Goal: Task Accomplishment & Management: Complete application form

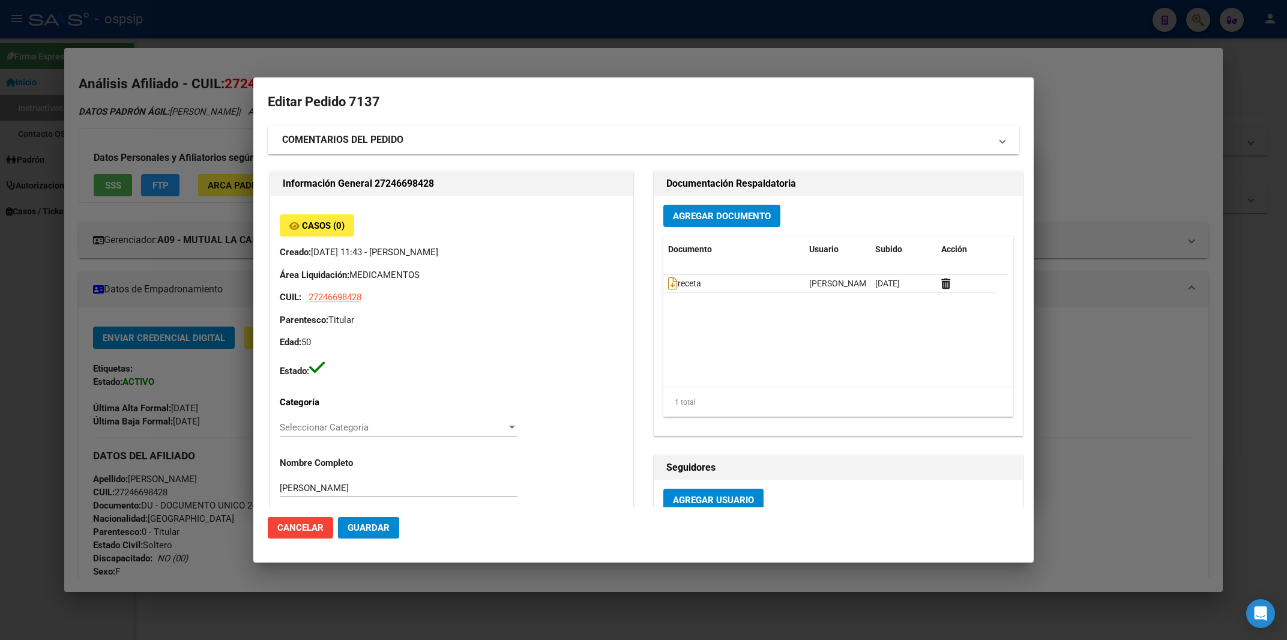
scroll to position [10, 0]
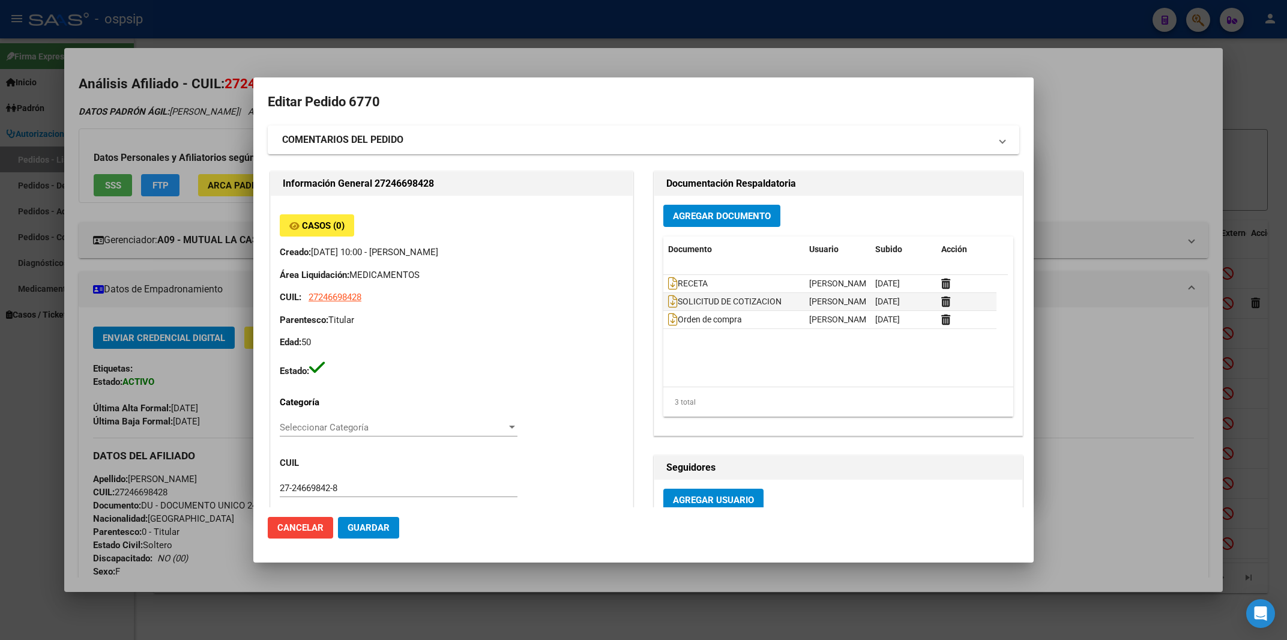
click at [799, 33] on div at bounding box center [643, 320] width 1287 height 640
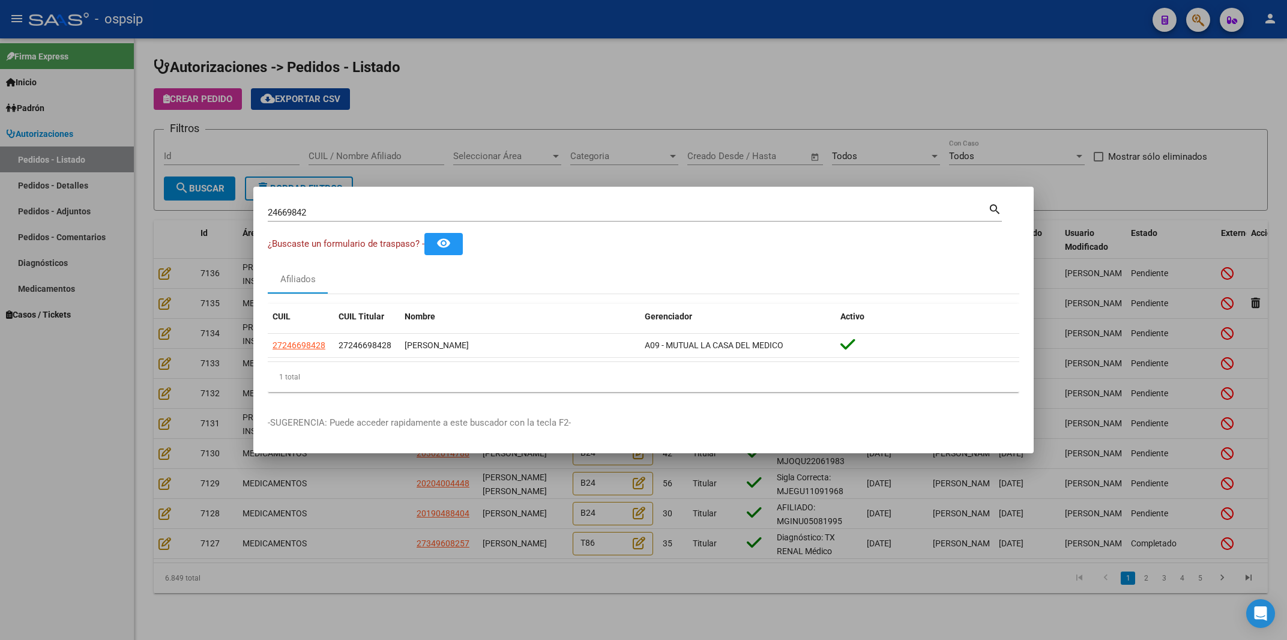
click at [1207, 76] on div at bounding box center [643, 320] width 1287 height 640
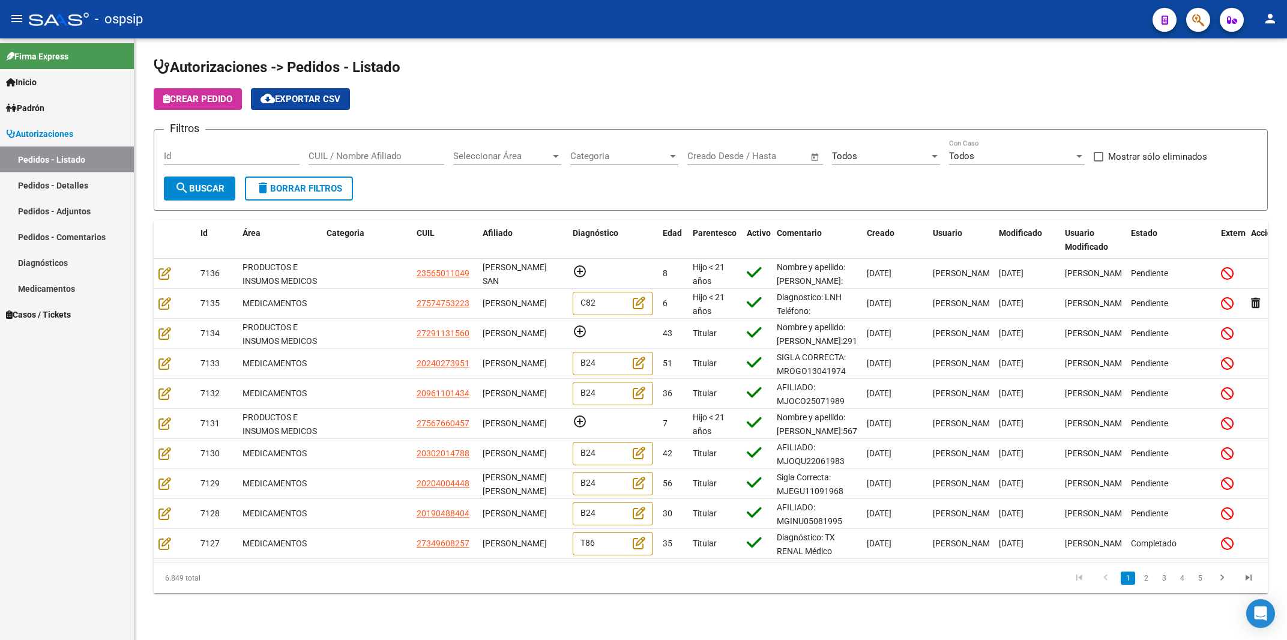
click at [1197, 21] on icon "button" at bounding box center [1198, 20] width 12 height 14
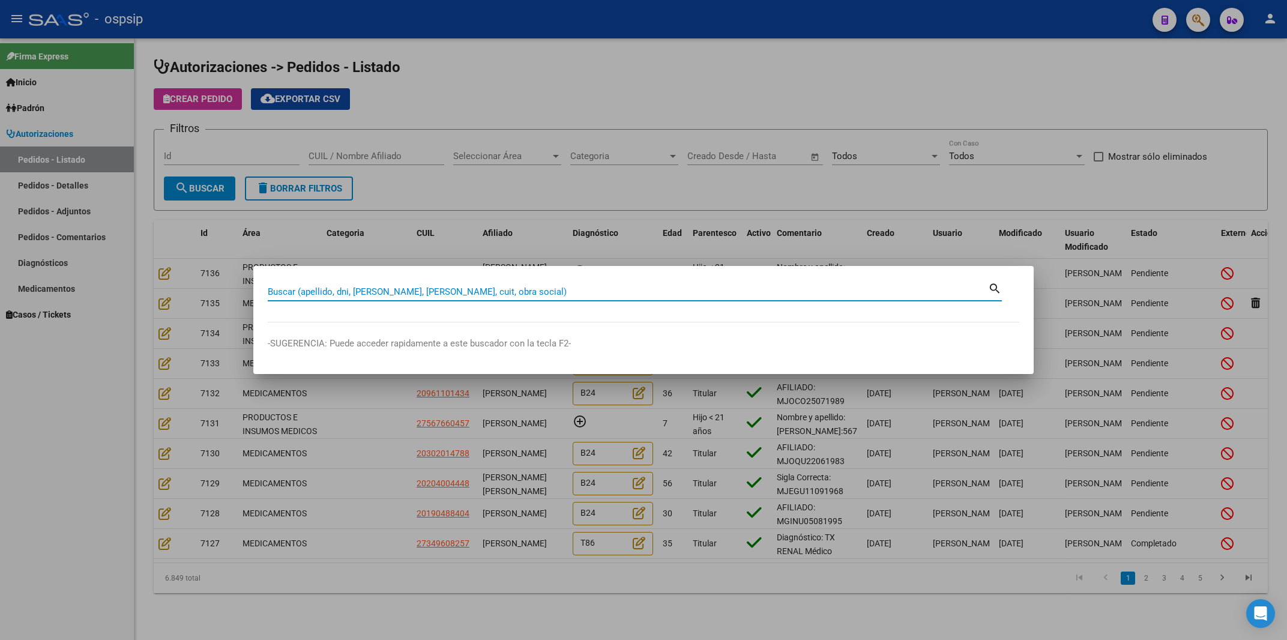
paste input "24097880"
type input "24097880"
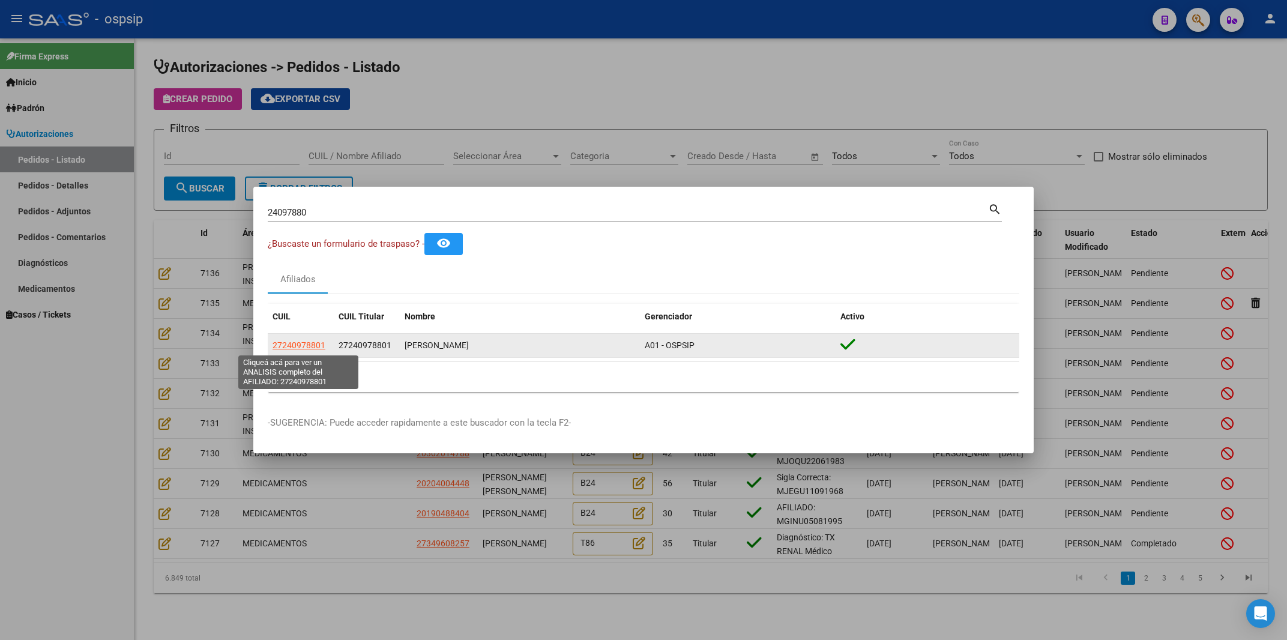
click at [300, 345] on span "27240978801" at bounding box center [299, 345] width 53 height 10
type textarea "27240978801"
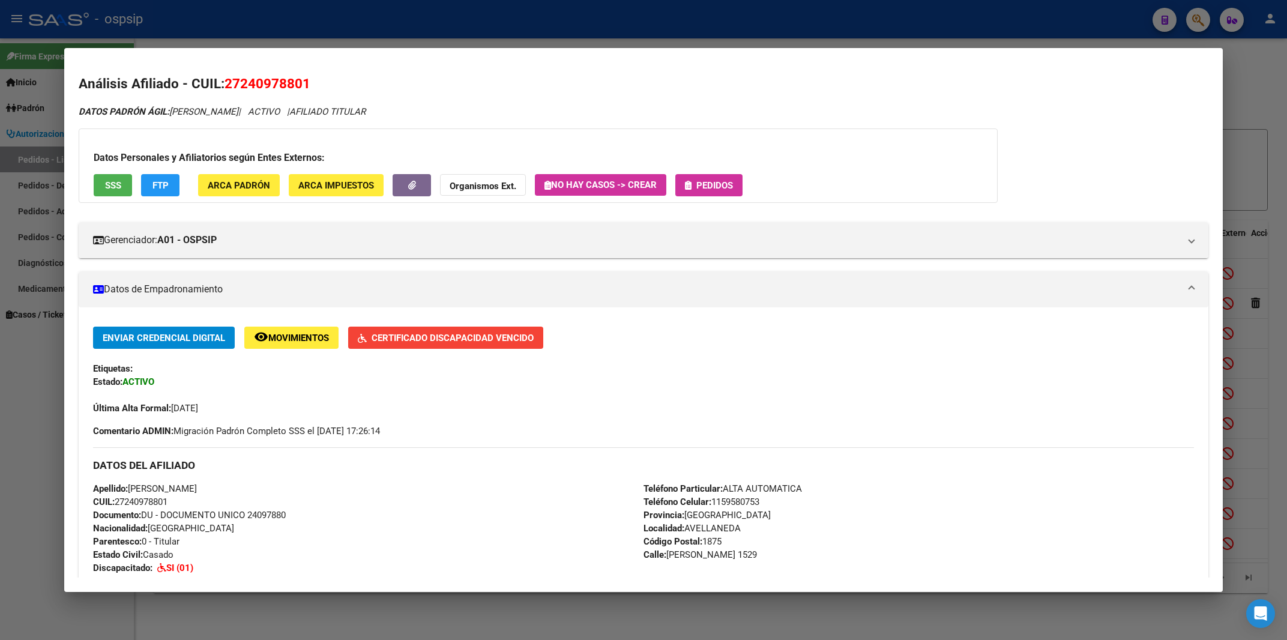
click at [741, 185] on button "Pedidos" at bounding box center [708, 185] width 67 height 22
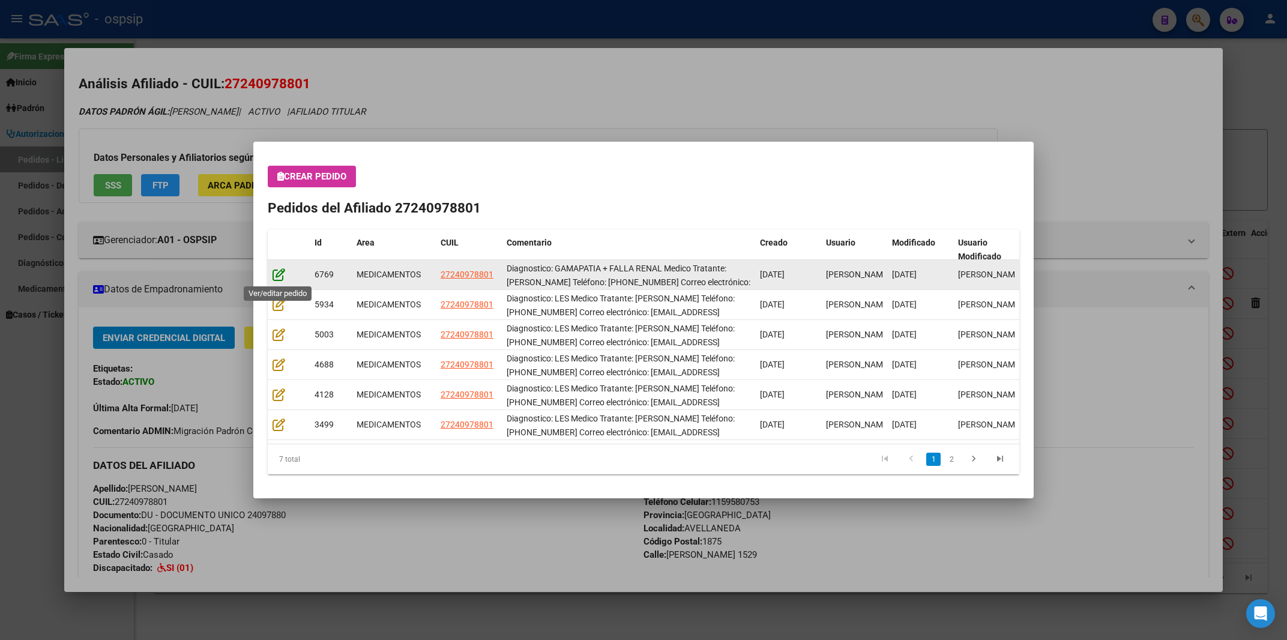
click at [279, 277] on icon at bounding box center [279, 274] width 13 height 13
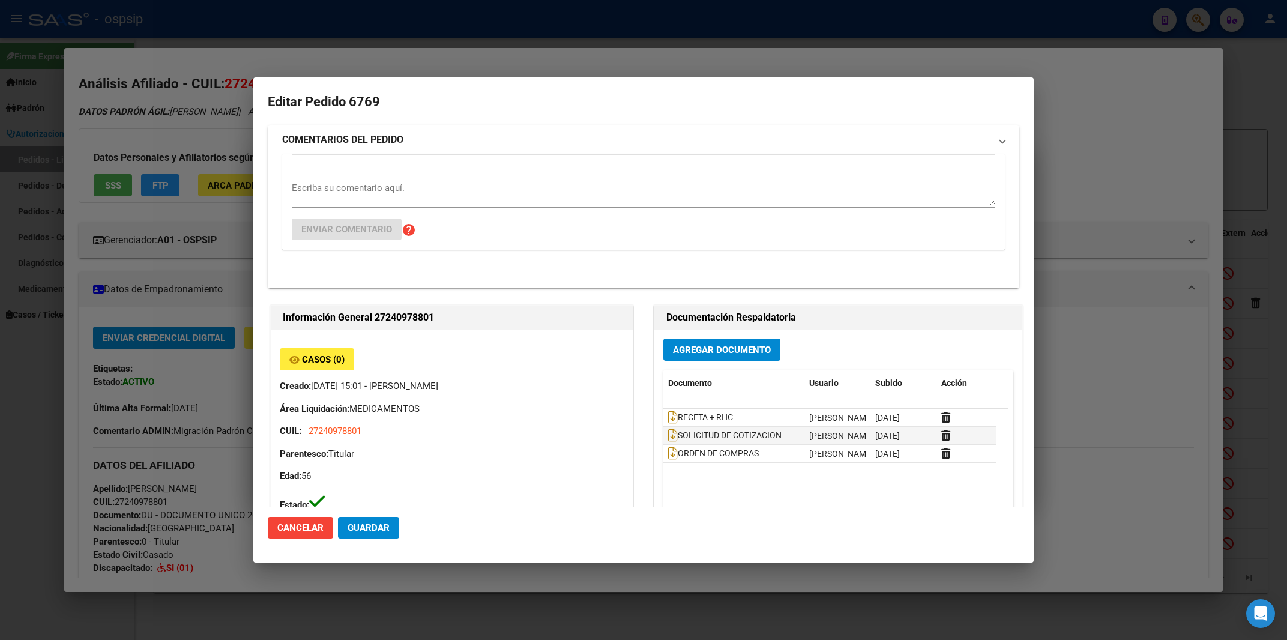
type input "[GEOGRAPHIC_DATA], [GEOGRAPHIC_DATA][PERSON_NAME] 1529"
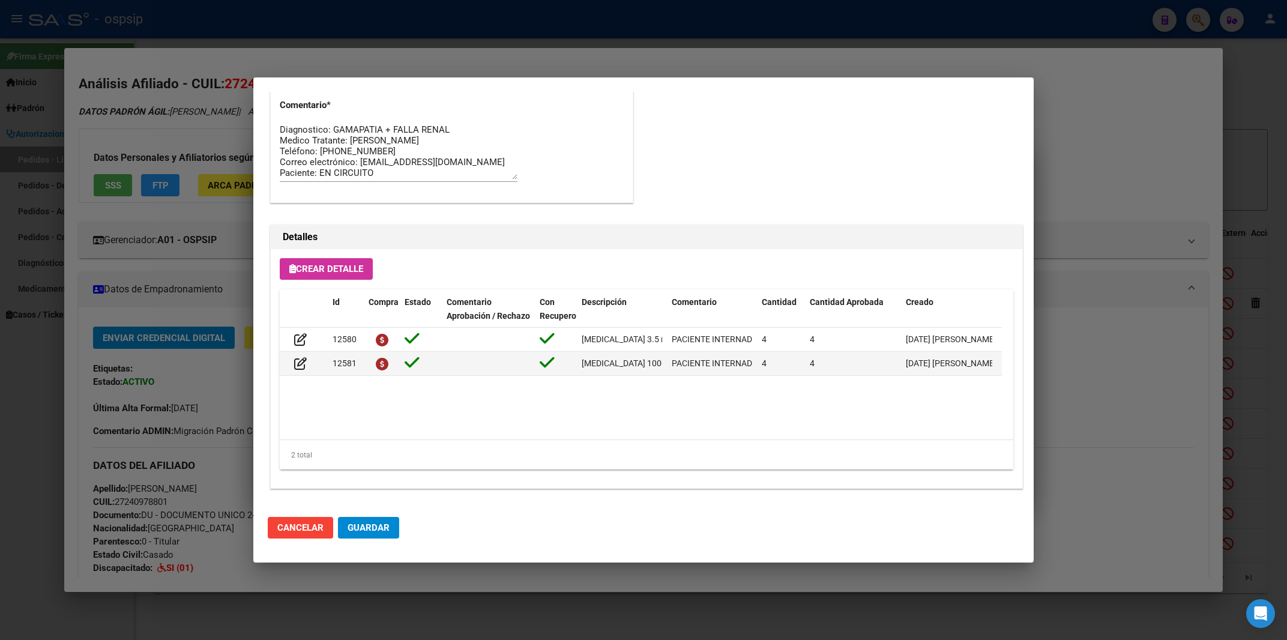
click at [546, 56] on div at bounding box center [643, 320] width 1287 height 640
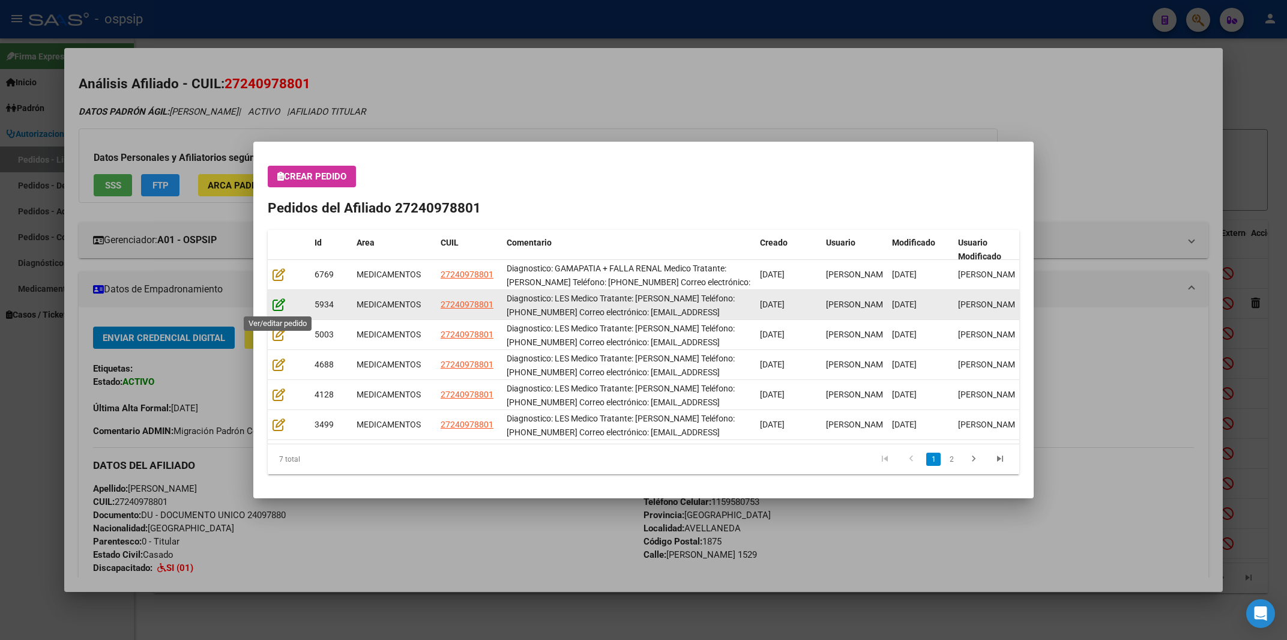
click at [274, 302] on icon at bounding box center [279, 304] width 13 height 13
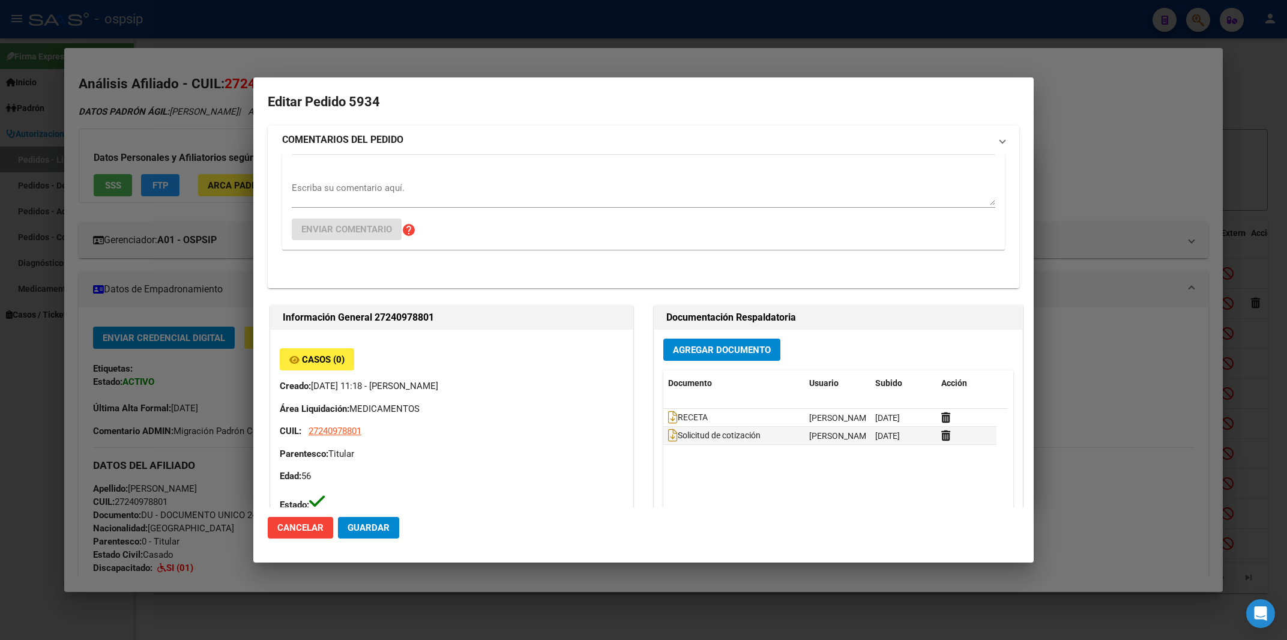
type input "[GEOGRAPHIC_DATA], [GEOGRAPHIC_DATA][PERSON_NAME] 1529"
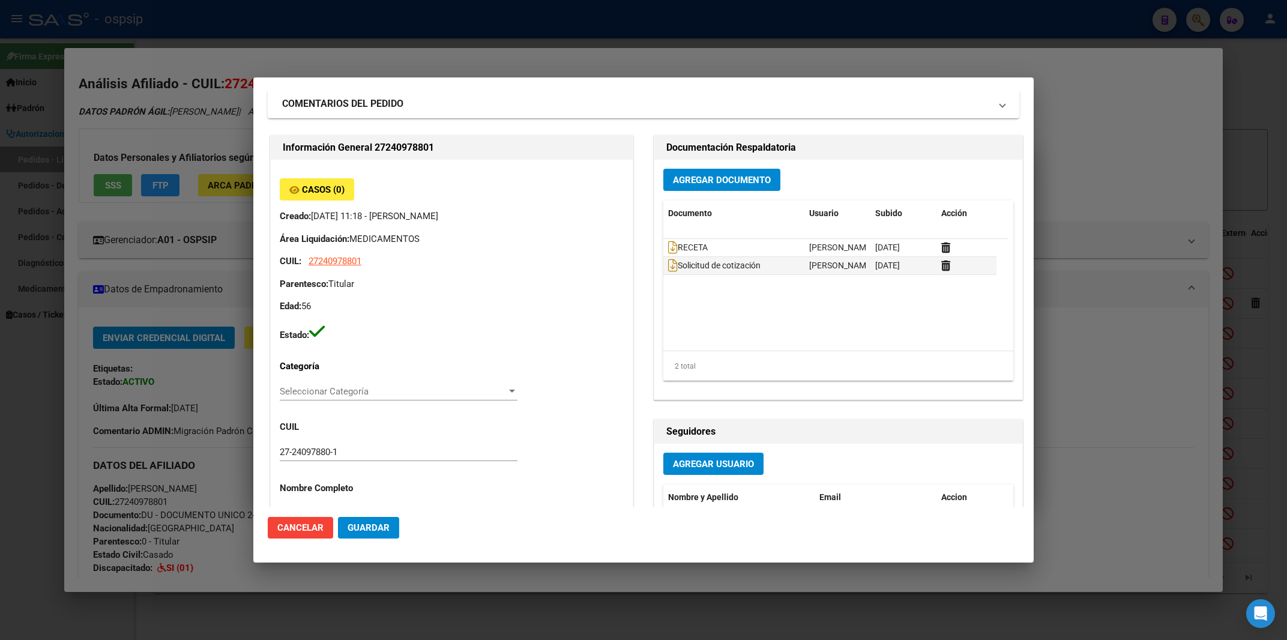
scroll to position [15, 0]
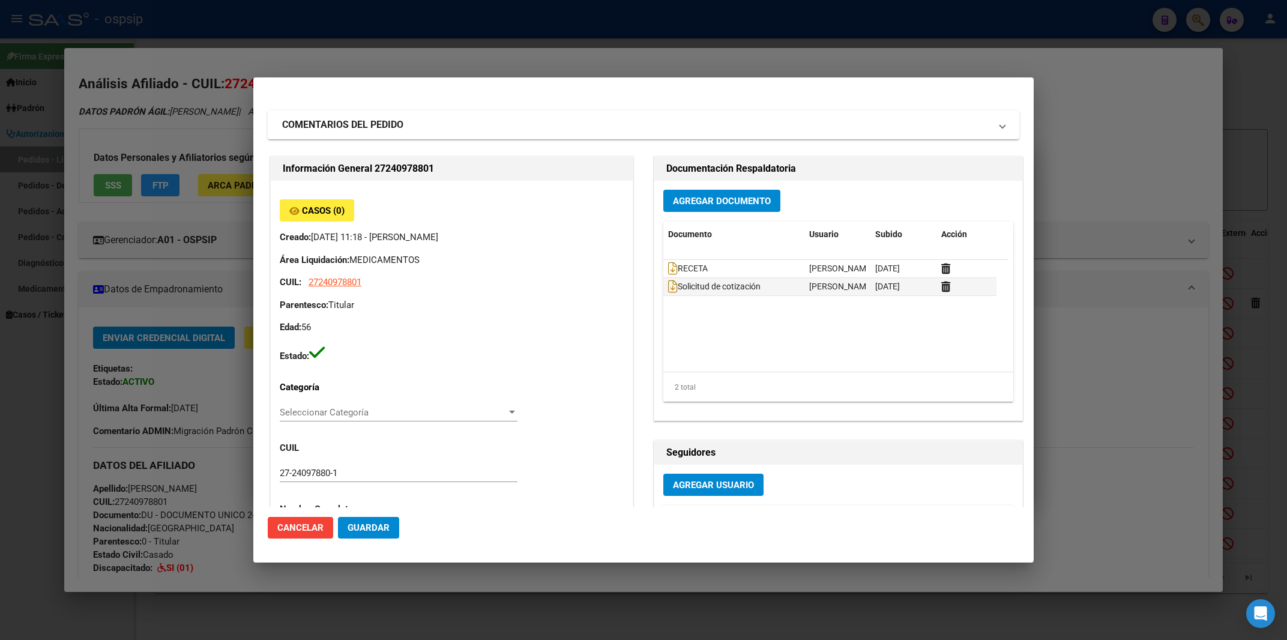
click at [1078, 154] on div at bounding box center [643, 320] width 1287 height 640
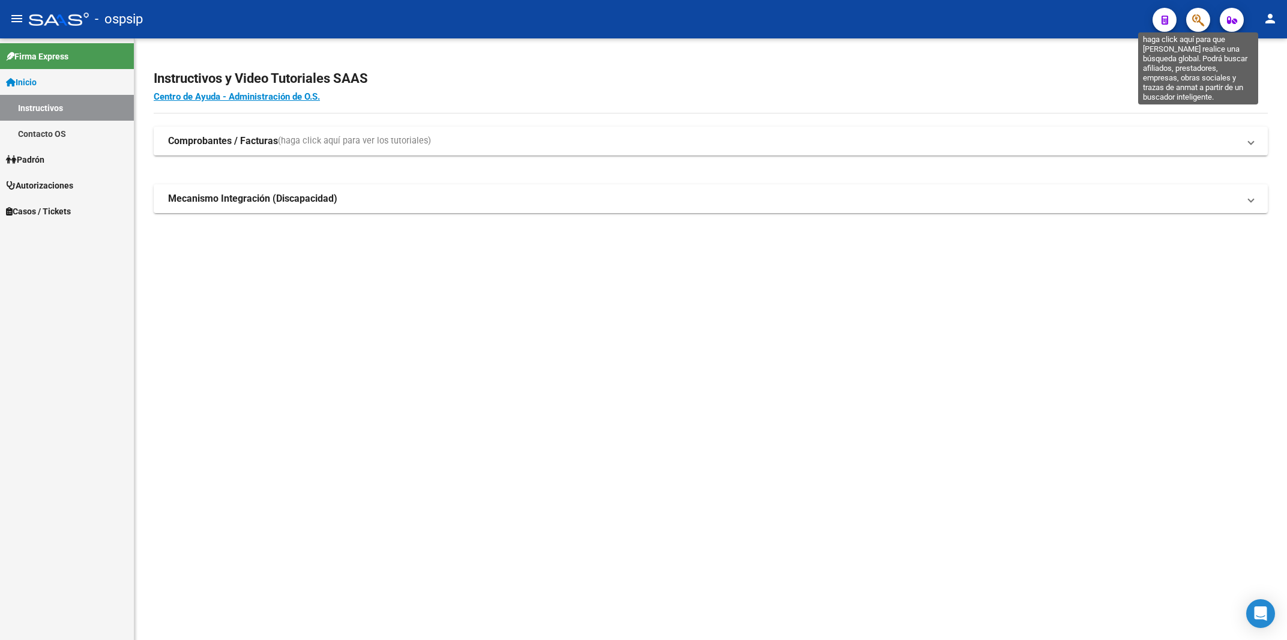
click at [1202, 17] on icon "button" at bounding box center [1198, 20] width 12 height 14
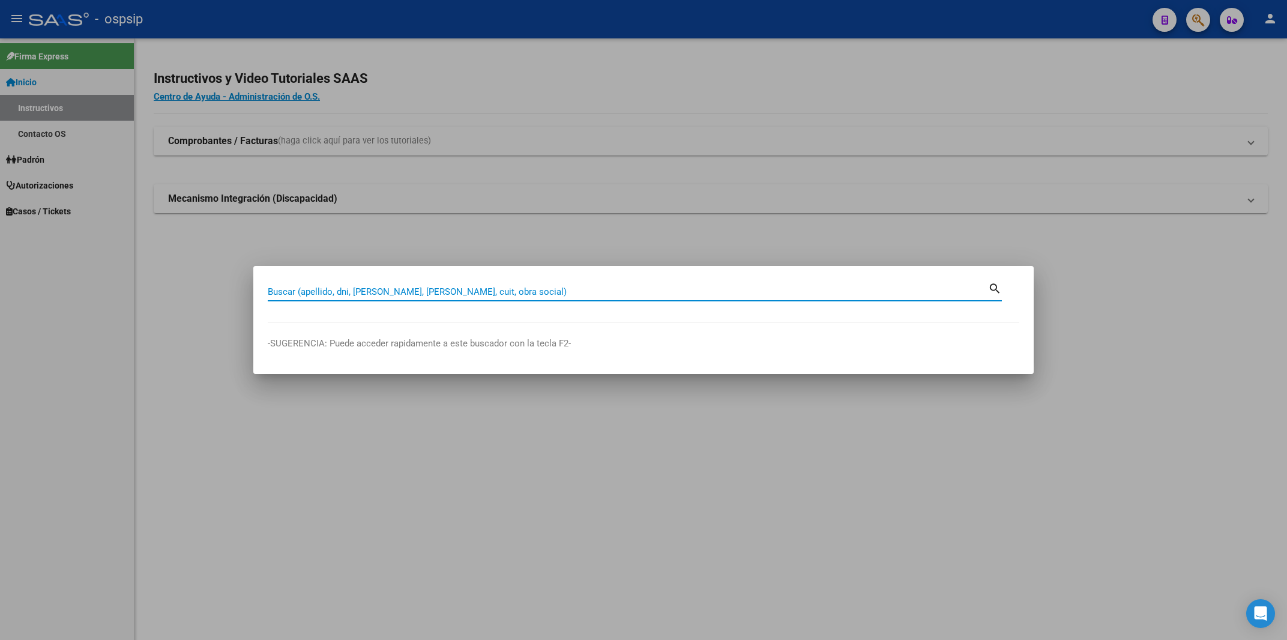
paste input "94582747"
type input "94582747"
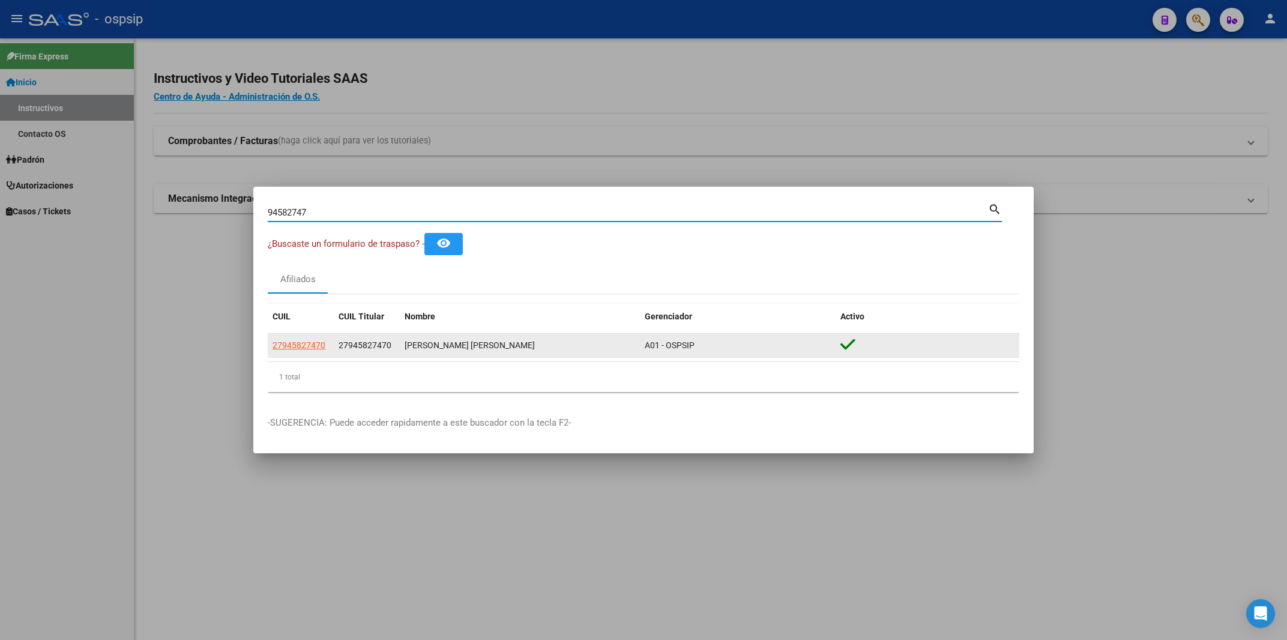
click at [298, 342] on span "27945827470" at bounding box center [299, 345] width 53 height 10
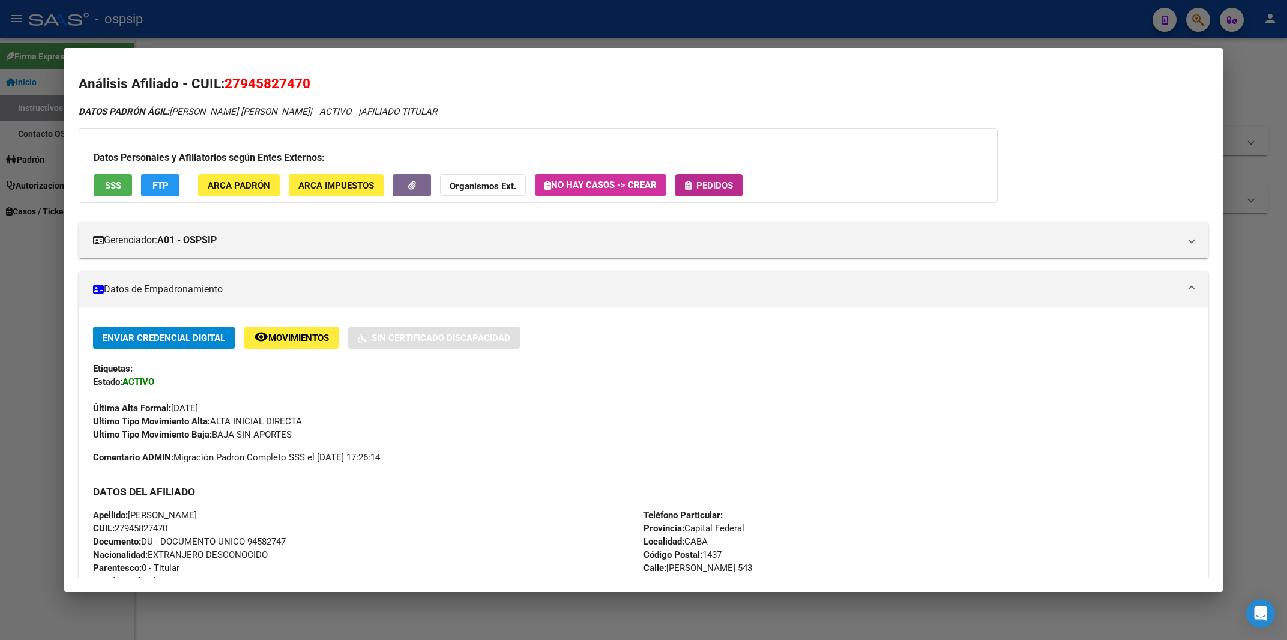
click at [736, 185] on button "Pedidos" at bounding box center [708, 185] width 67 height 22
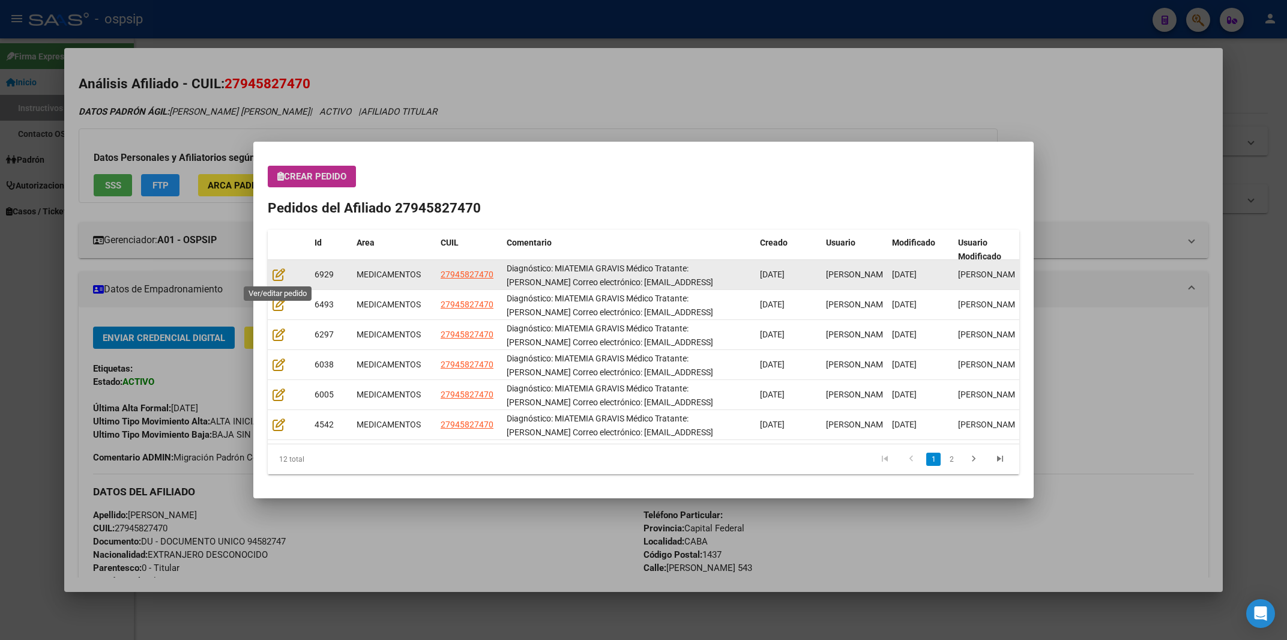
click at [286, 275] on div at bounding box center [289, 275] width 32 height 14
click at [277, 276] on icon at bounding box center [279, 274] width 13 height 13
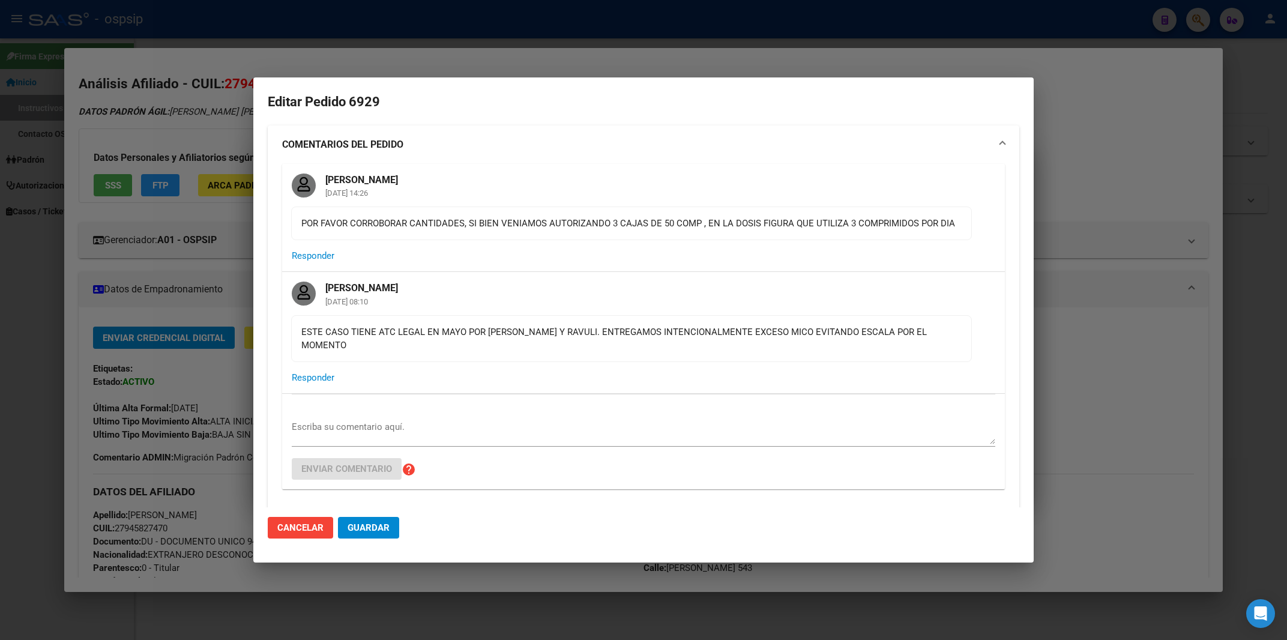
type input "Capital Federal, CABA, MONTEAGUDO 543, Piso: 01, Departamento: A"
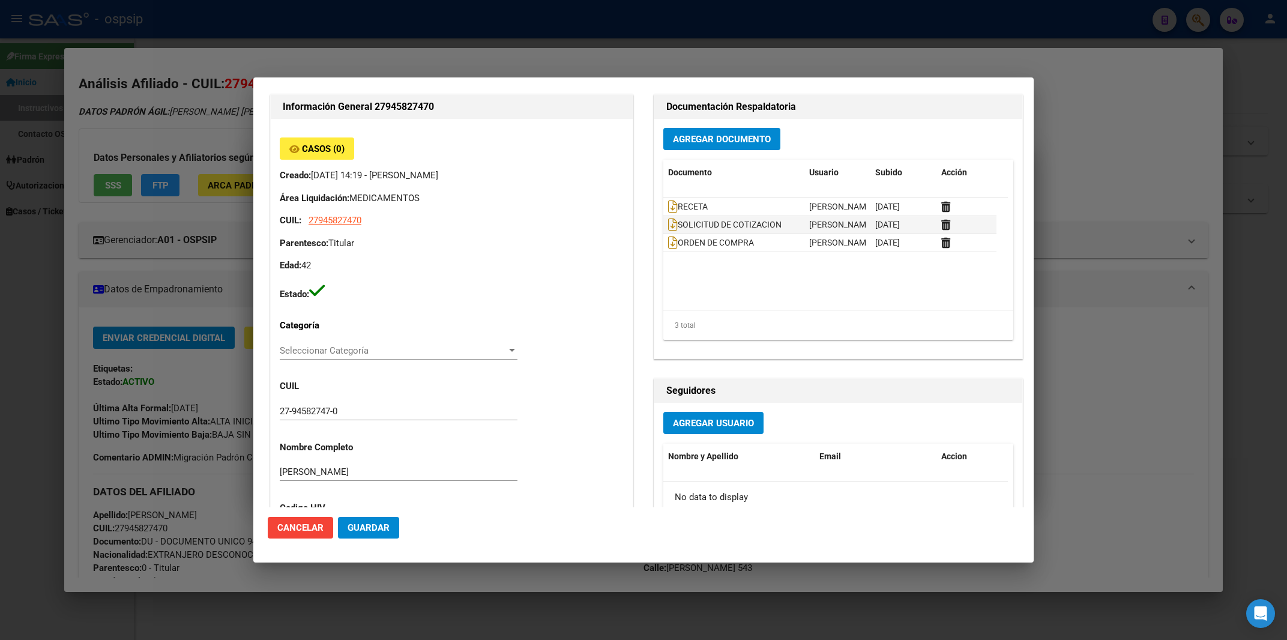
scroll to position [257, 0]
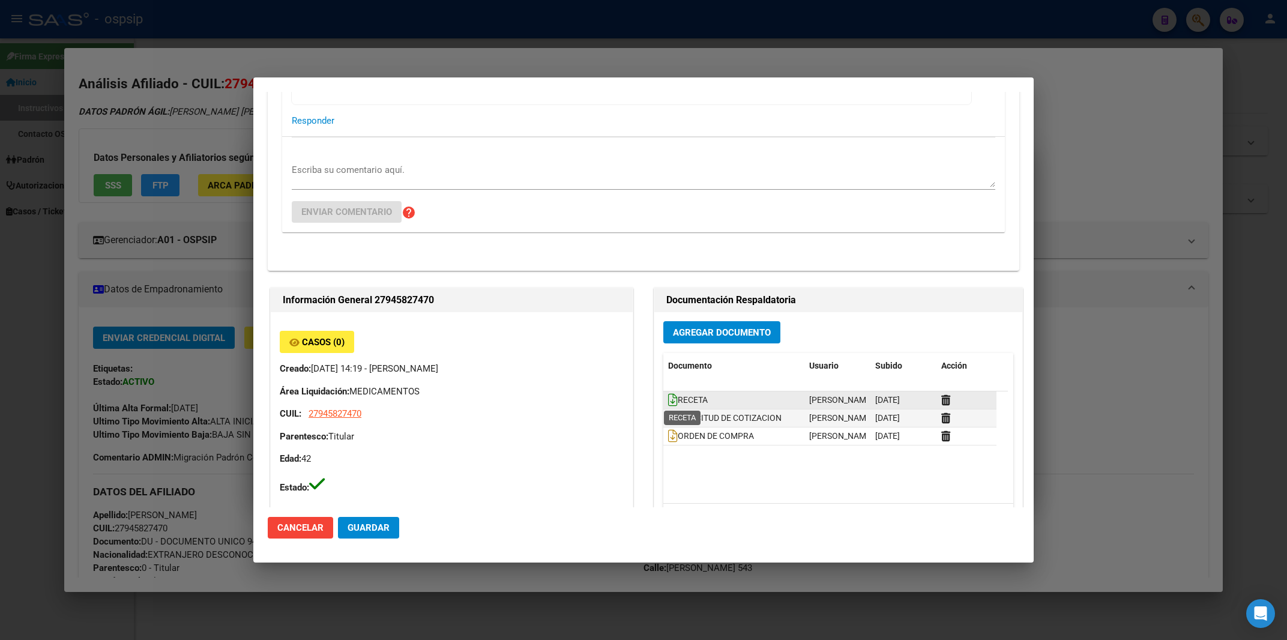
click at [668, 400] on icon at bounding box center [673, 399] width 10 height 13
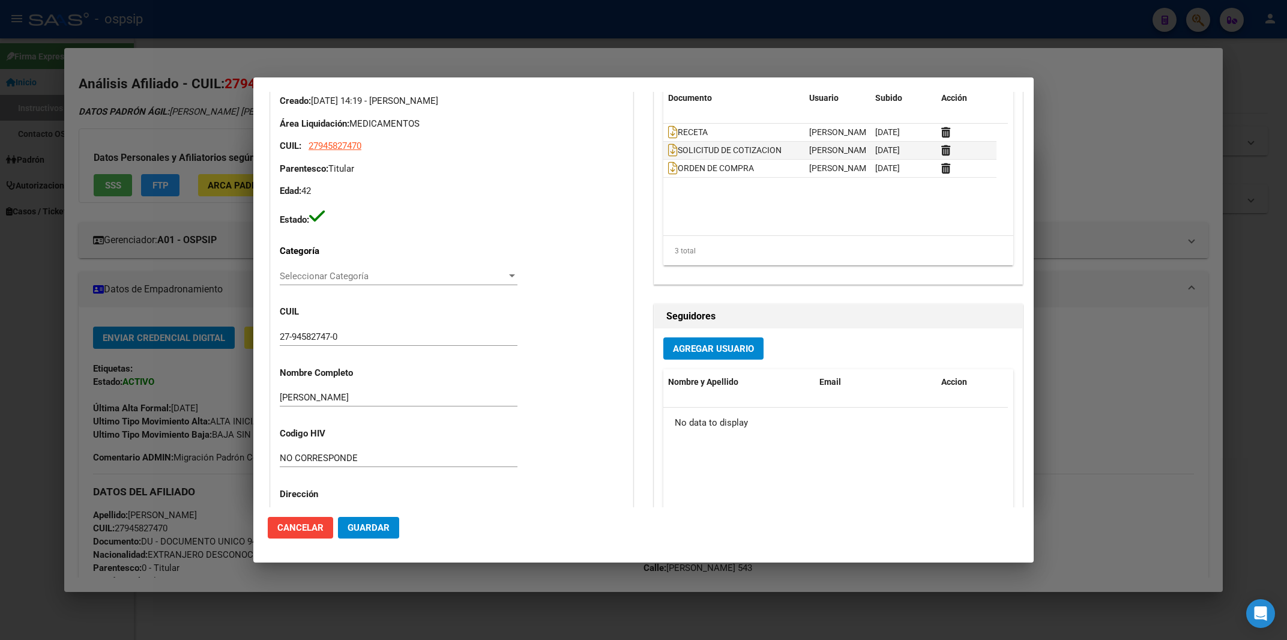
scroll to position [450, 0]
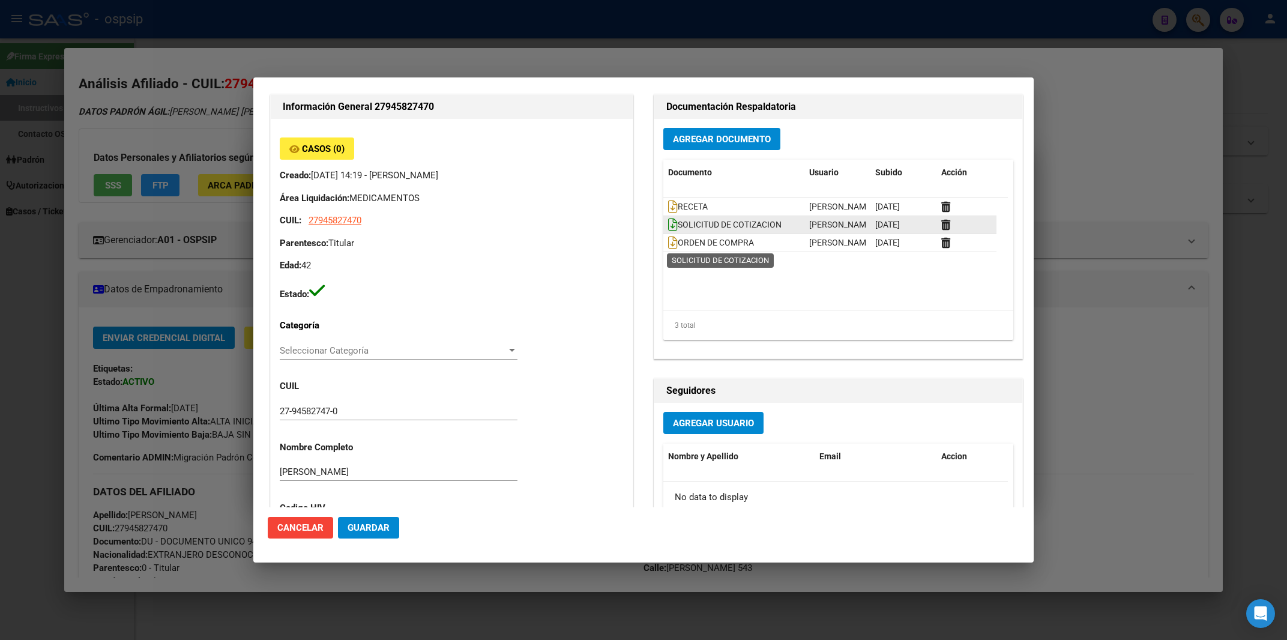
click at [669, 231] on icon at bounding box center [673, 224] width 10 height 13
click at [663, 251] on datatable-body-cell "ORDEN DE COMPRA" at bounding box center [733, 242] width 141 height 17
click at [674, 247] on span "ORDEN DE COMPRA" at bounding box center [711, 243] width 86 height 10
click at [669, 249] on icon at bounding box center [673, 242] width 10 height 13
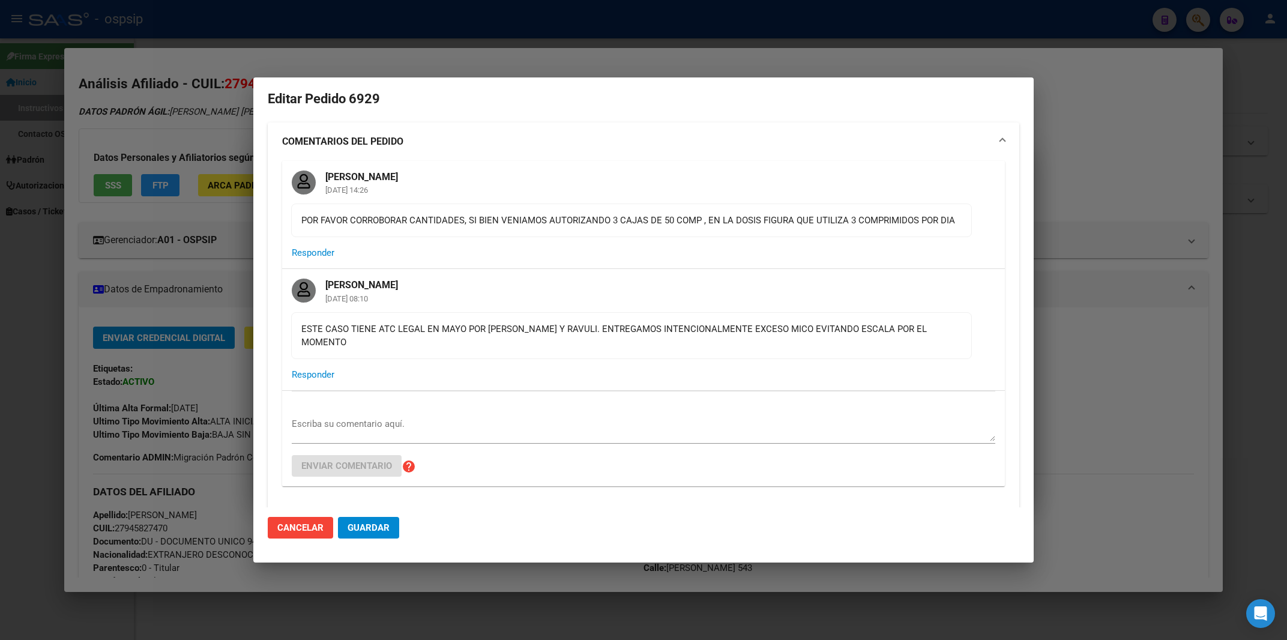
scroll to position [0, 0]
click at [573, 155] on mat-expansion-panel-header "COMENTARIOS DEL PEDIDO" at bounding box center [643, 144] width 751 height 38
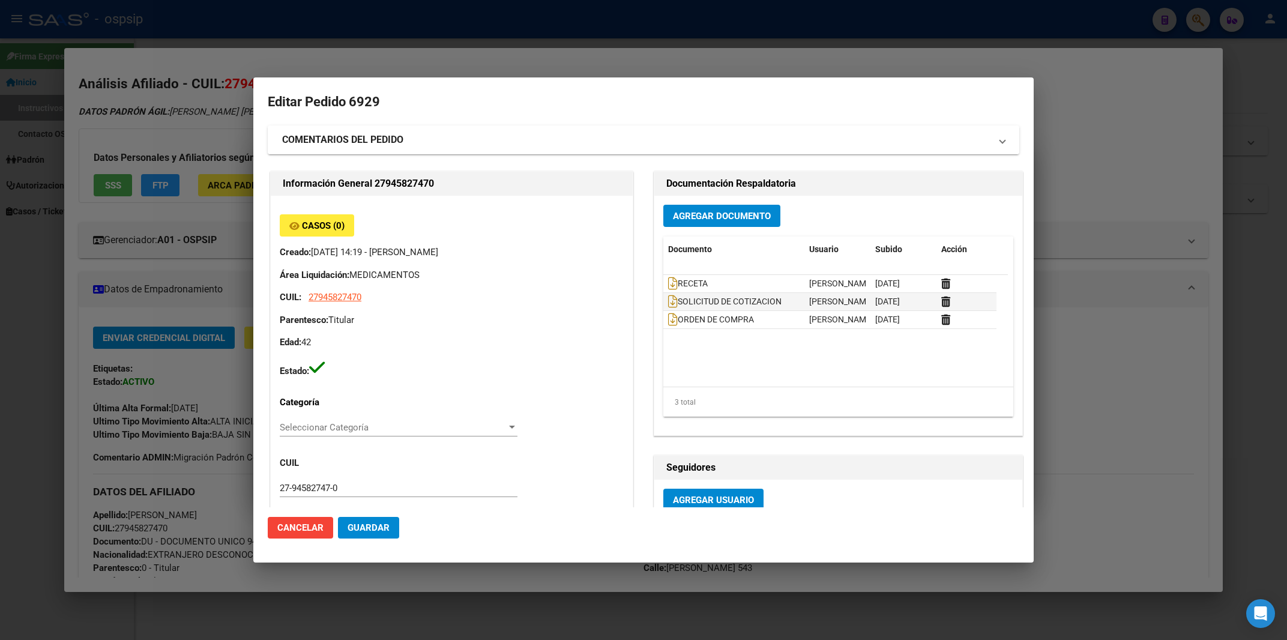
click at [569, 137] on mat-panel-title "COMENTARIOS DEL PEDIDO" at bounding box center [636, 140] width 708 height 14
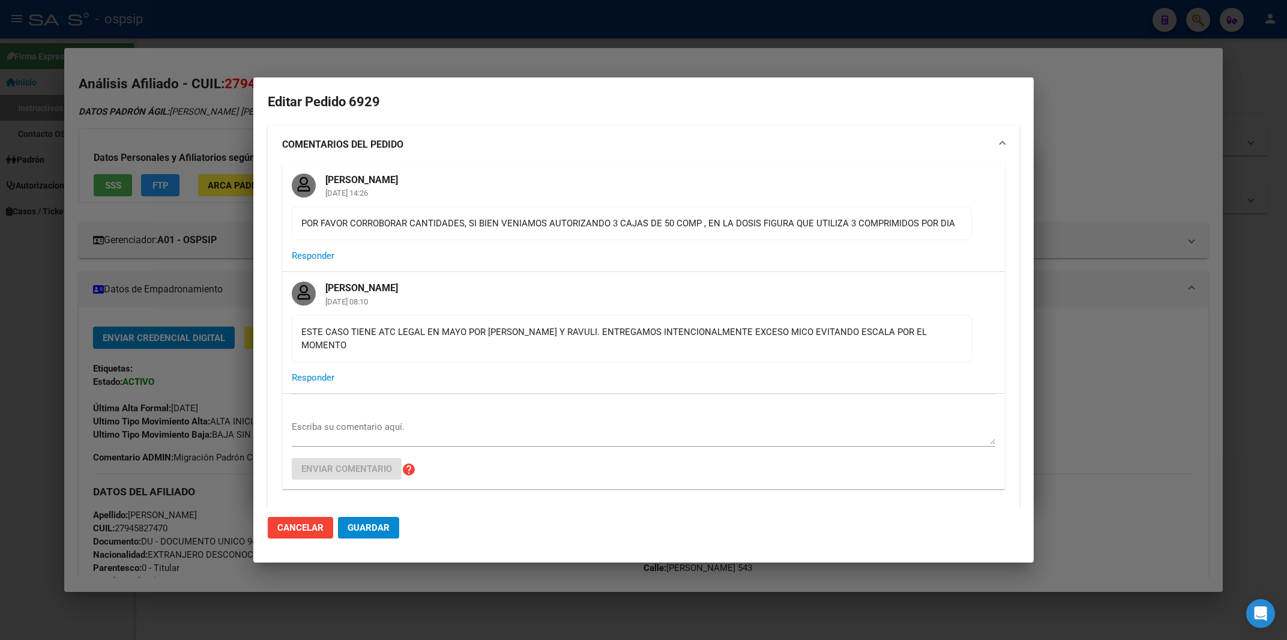
click at [561, 90] on mat-dialog-container "Editar Pedido 6929 COMENTARIOS DEL PEDIDO Jesica Ortiz 21/08/2025 14:26 POR FAV…" at bounding box center [643, 320] width 780 height 486
click at [532, 240] on mat-card-content "POR FAVOR CORROBORAR CANTIDADES, SI BIEN VENIAMOS AUTORIZANDO 3 CAJAS DE 50 COM…" at bounding box center [631, 223] width 681 height 34
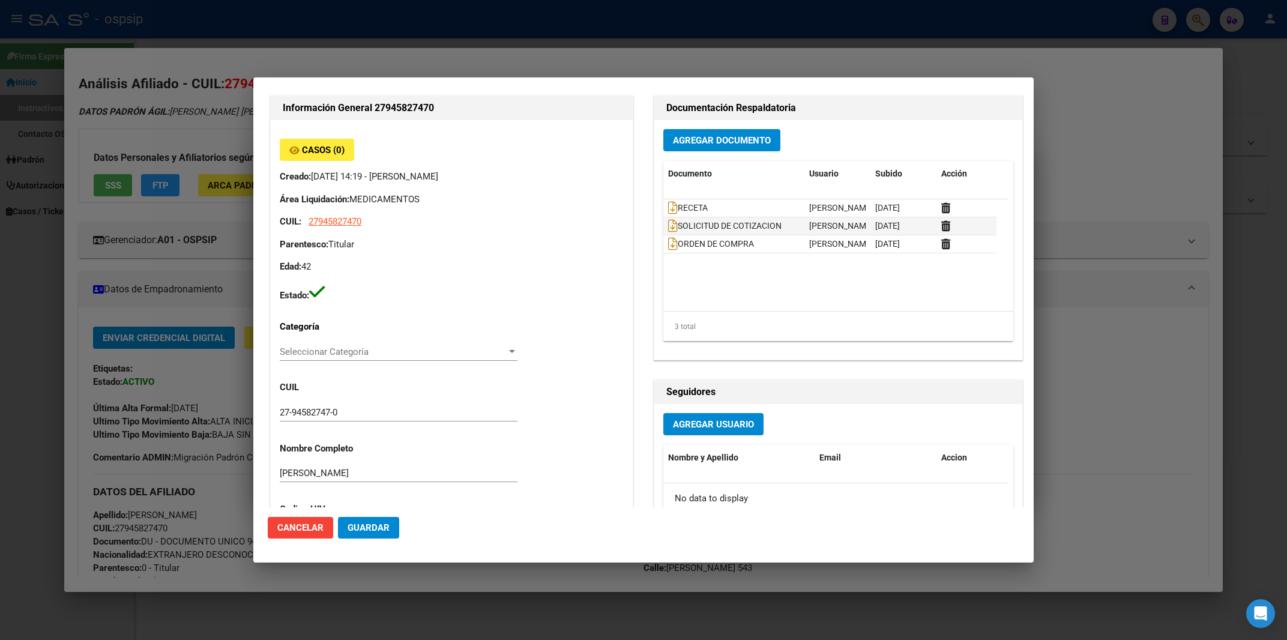
scroll to position [514, 0]
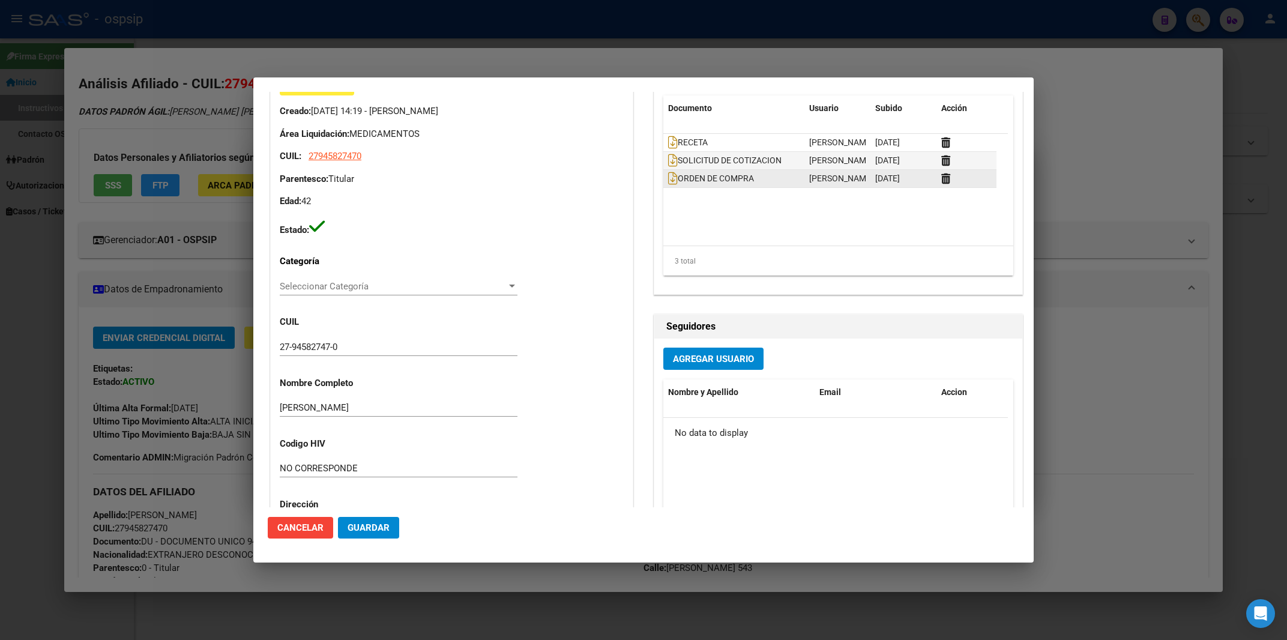
click at [667, 187] on datatable-body-cell "ORDEN DE COMPRA" at bounding box center [733, 178] width 141 height 17
click at [668, 185] on icon at bounding box center [673, 178] width 10 height 13
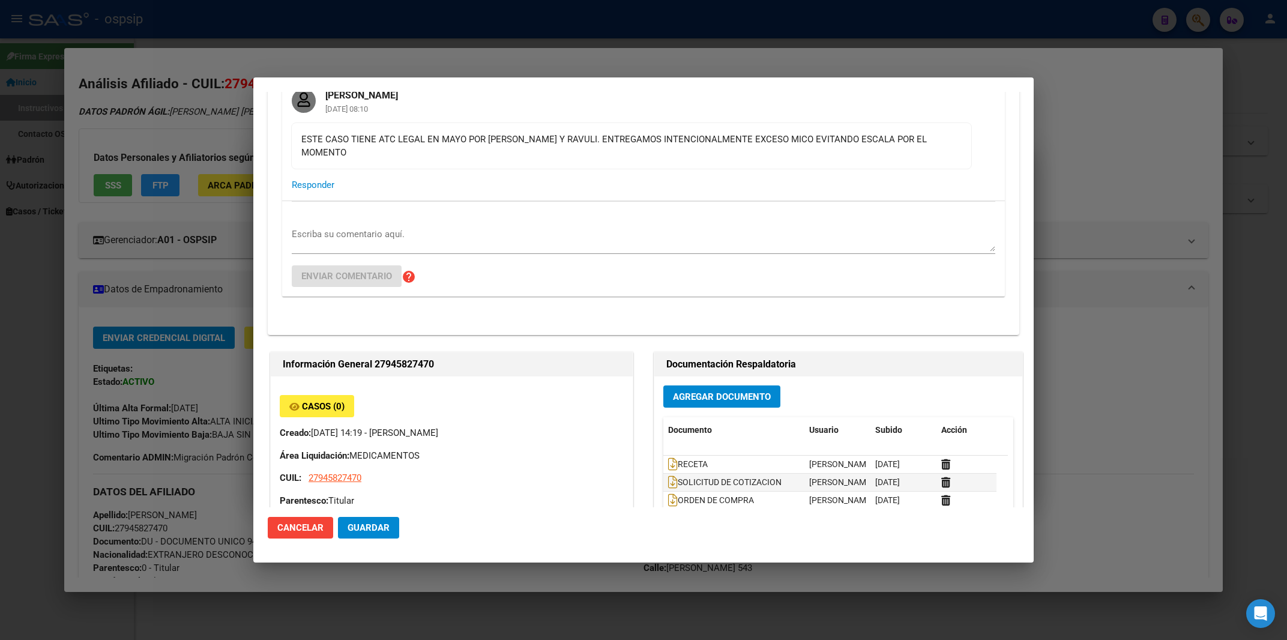
scroll to position [0, 0]
